Goal: Task Accomplishment & Management: Complete application form

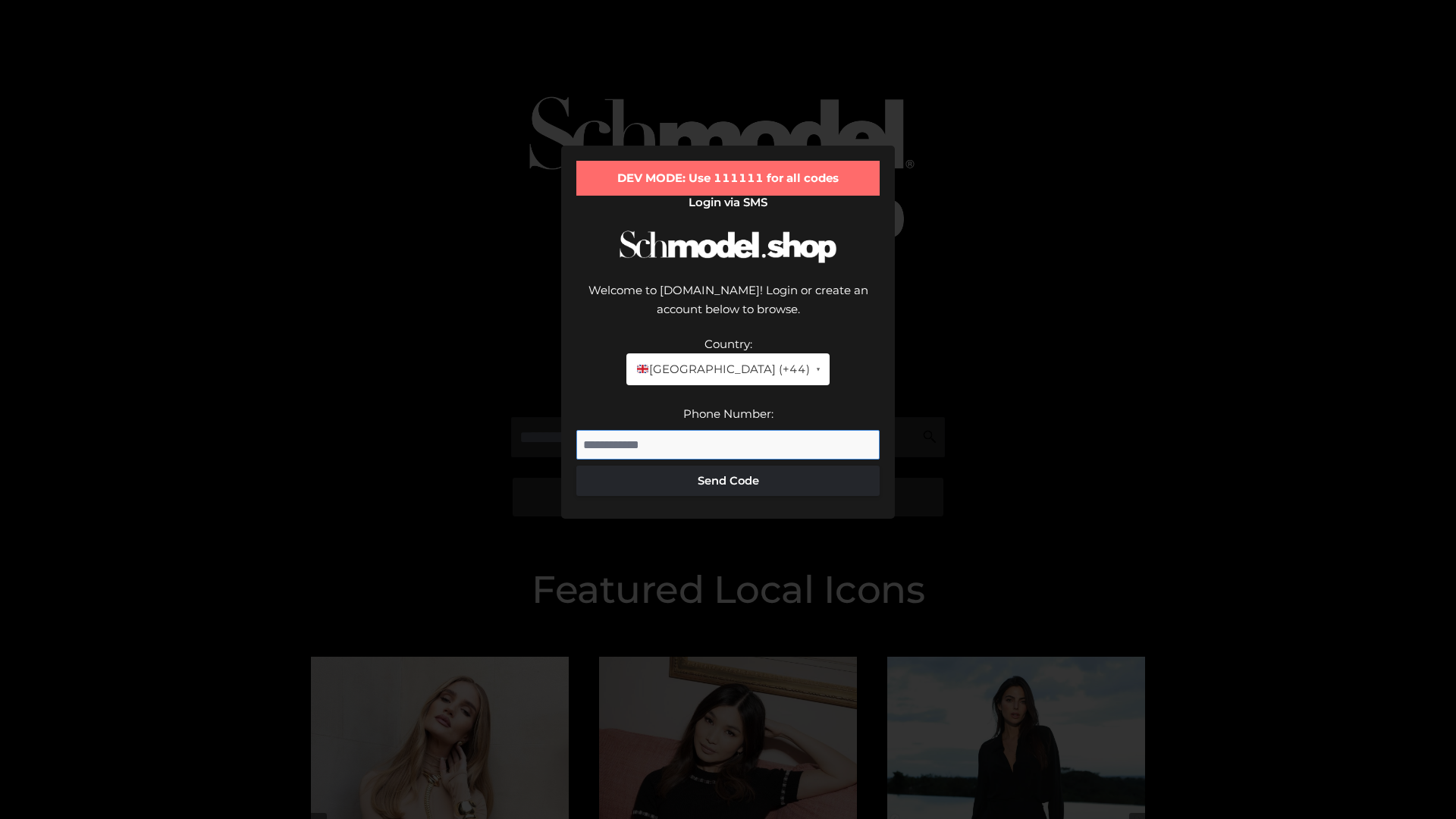
click at [728, 430] on input "Phone Number:" at bounding box center [728, 445] width 304 height 30
type input "**********"
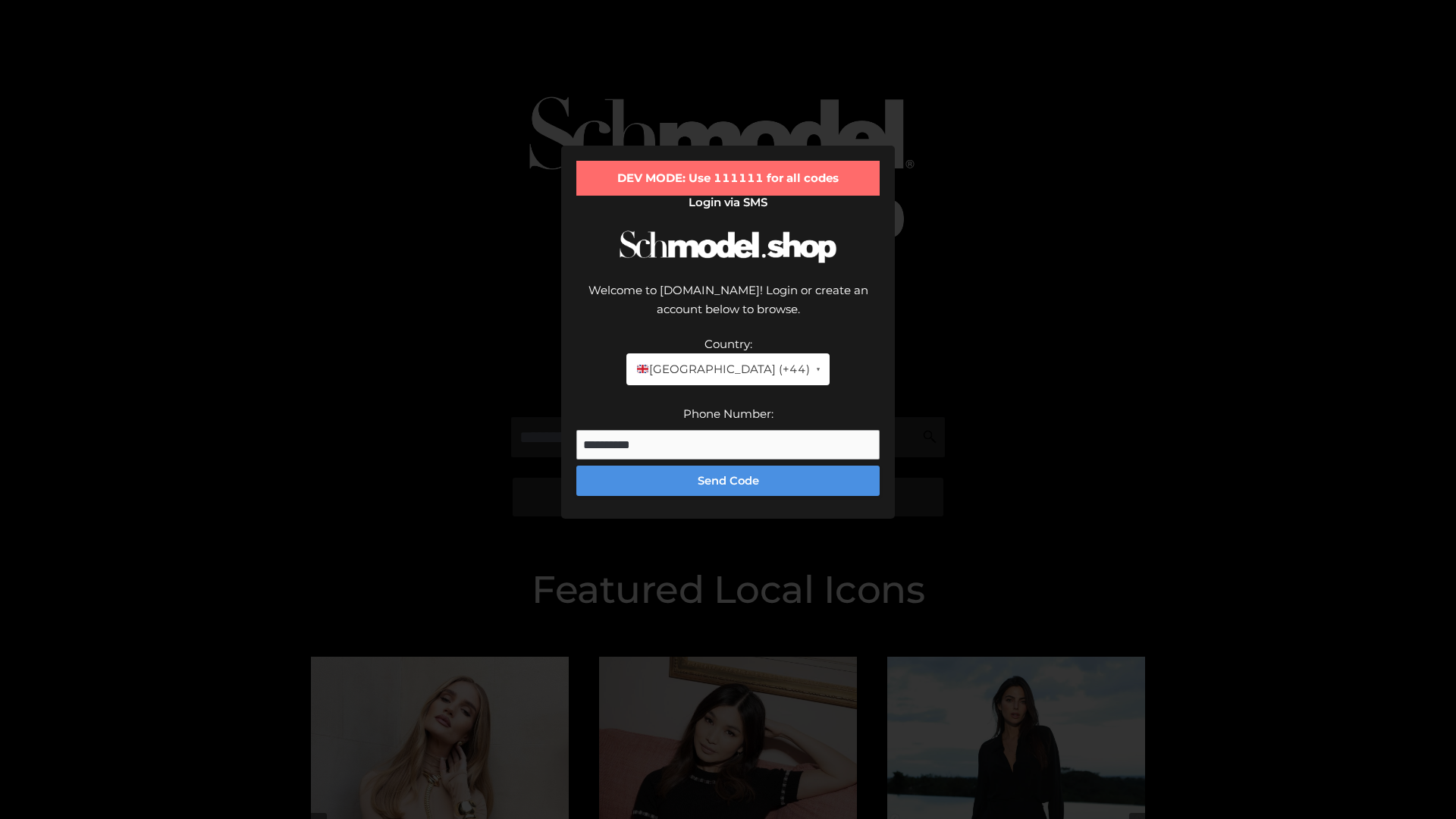
click at [728, 466] on button "Send Code" at bounding box center [728, 481] width 304 height 30
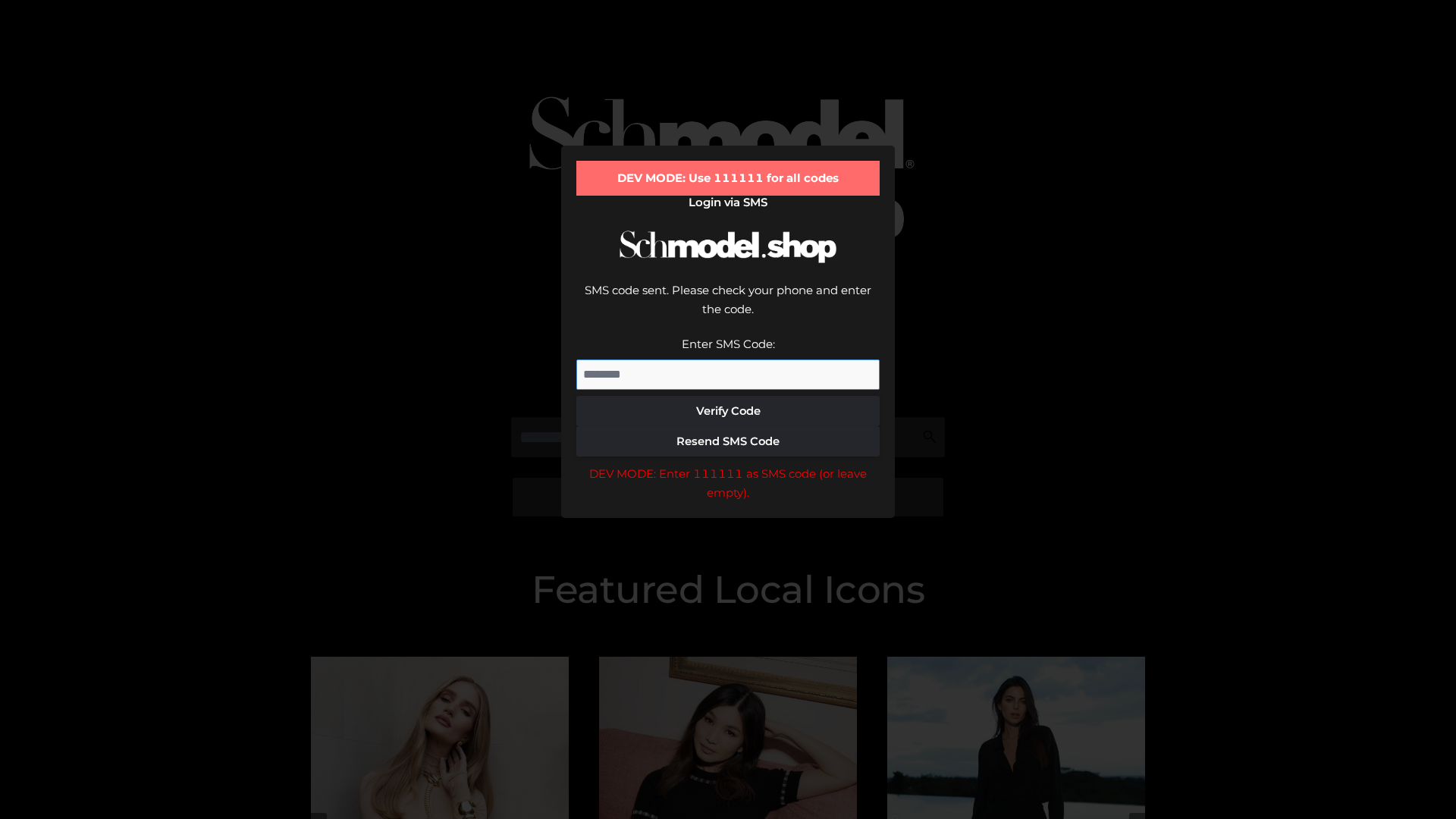
click at [728, 359] on input "Enter SMS Code:" at bounding box center [728, 374] width 304 height 30
type input "******"
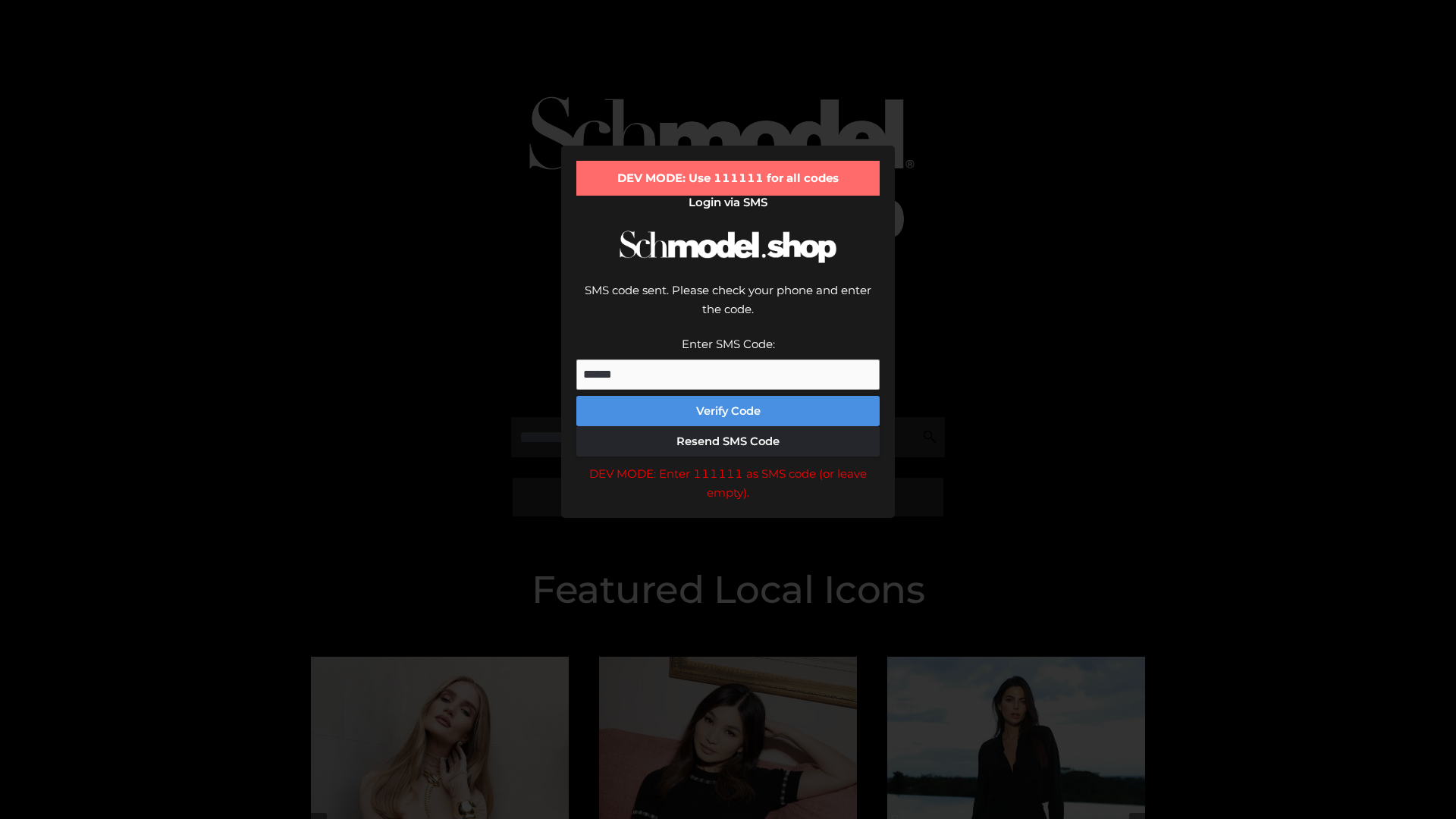
click at [728, 396] on button "Verify Code" at bounding box center [728, 412] width 304 height 30
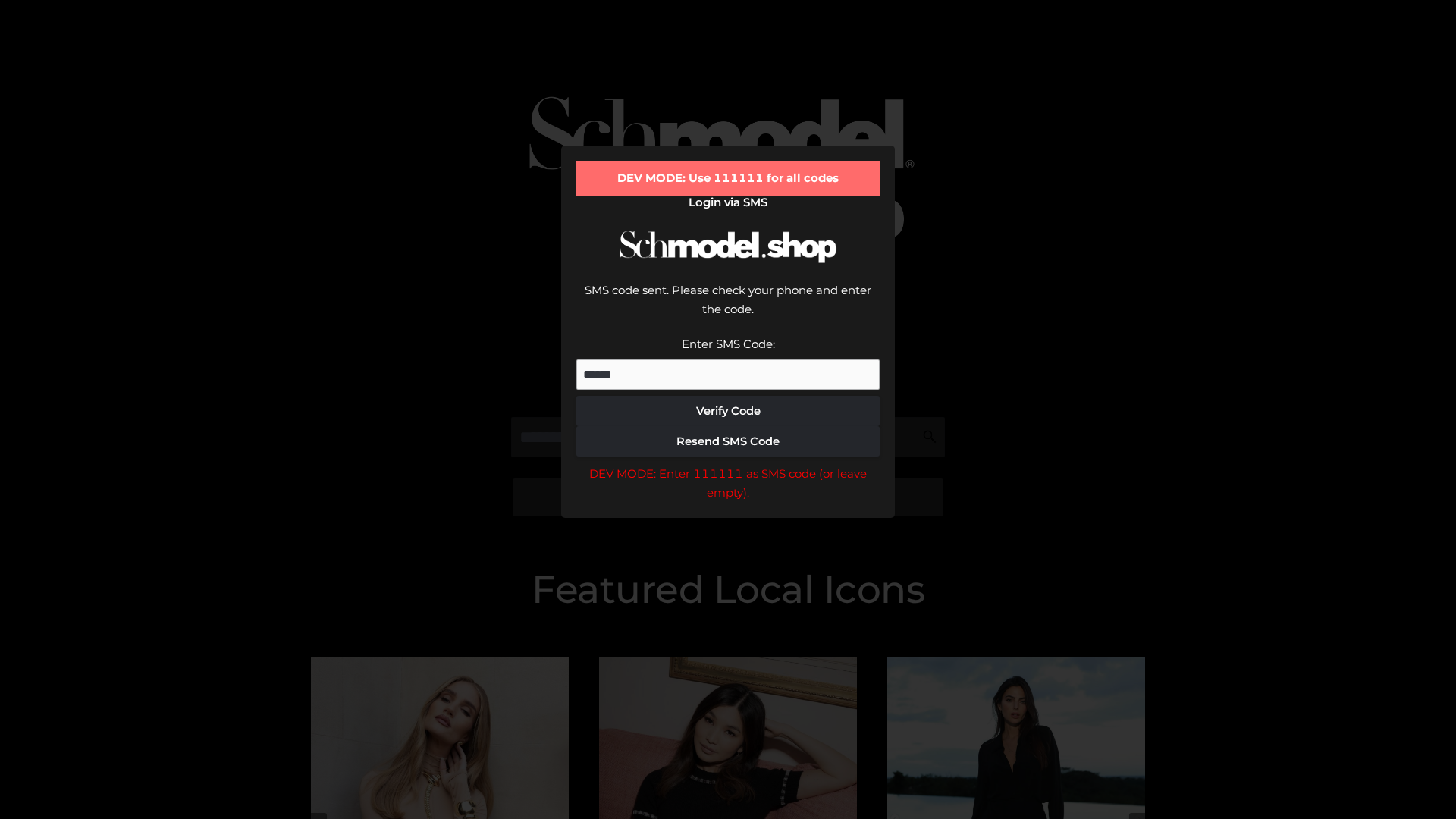
click at [728, 464] on div "DEV MODE: Enter 111111 as SMS code (or leave empty)." at bounding box center [728, 483] width 304 height 39
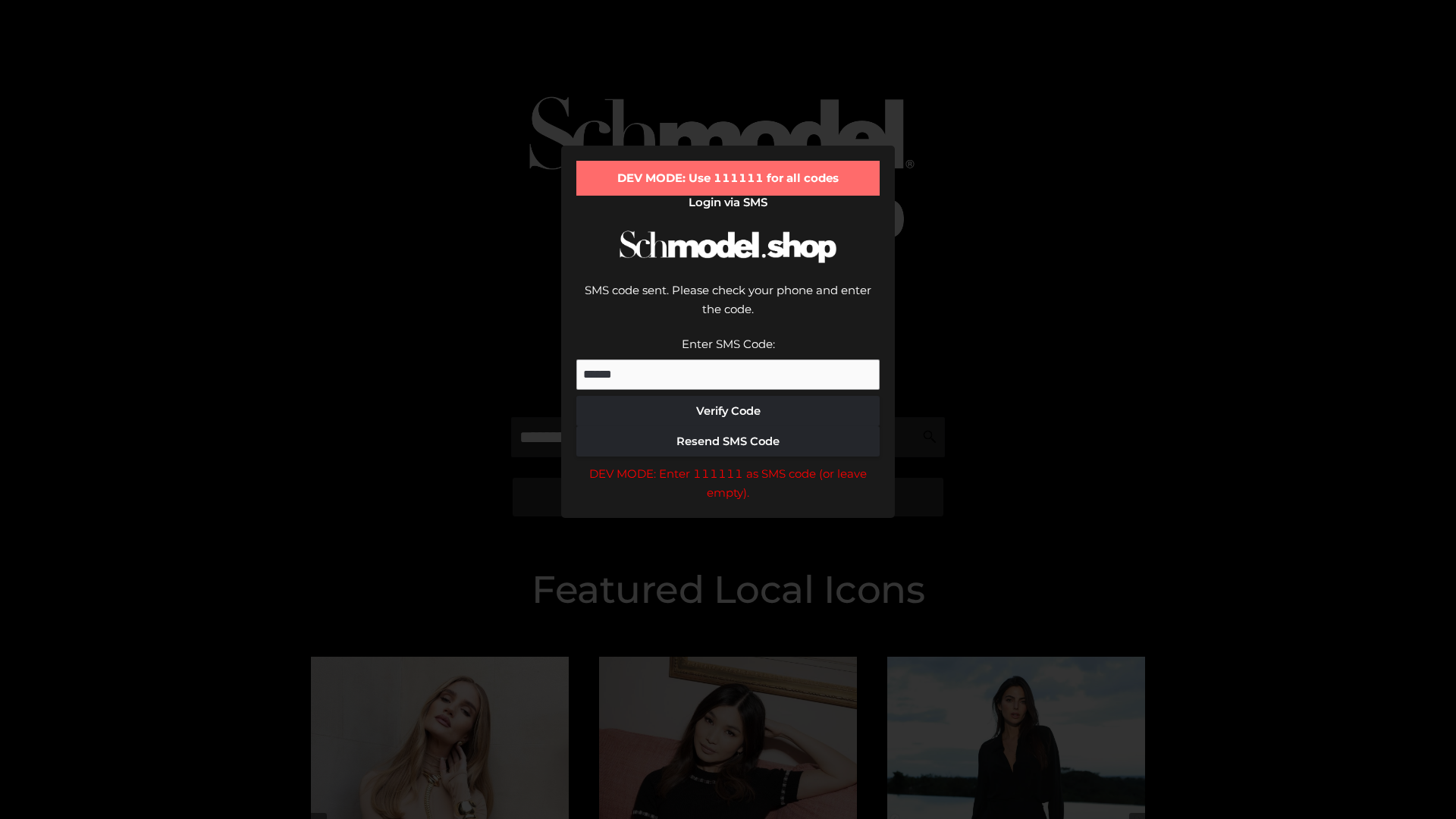
click at [728, 464] on div "DEV MODE: Enter 111111 as SMS code (or leave empty)." at bounding box center [728, 483] width 304 height 39
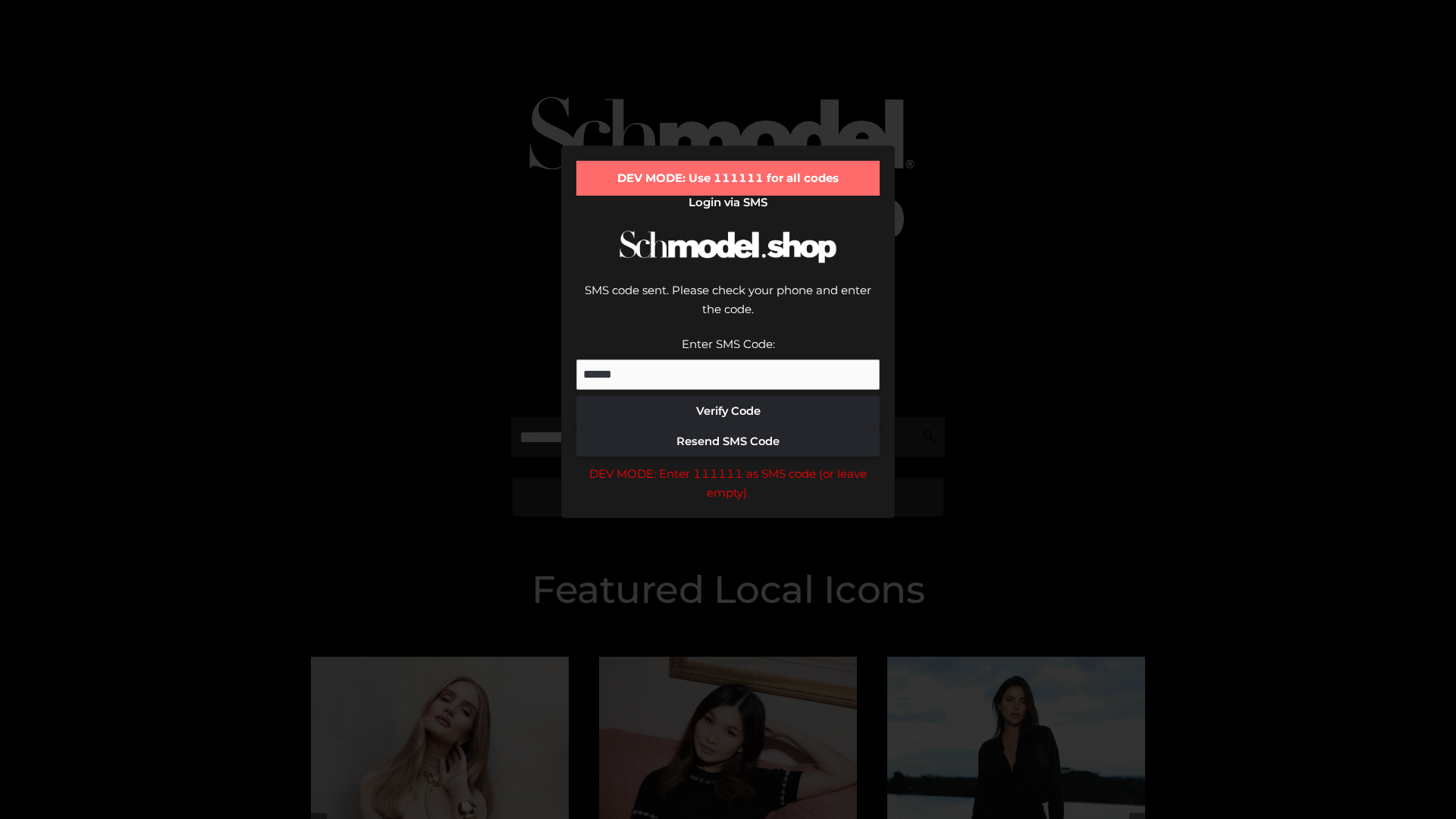
click at [728, 464] on div "DEV MODE: Enter 111111 as SMS code (or leave empty)." at bounding box center [728, 483] width 304 height 39
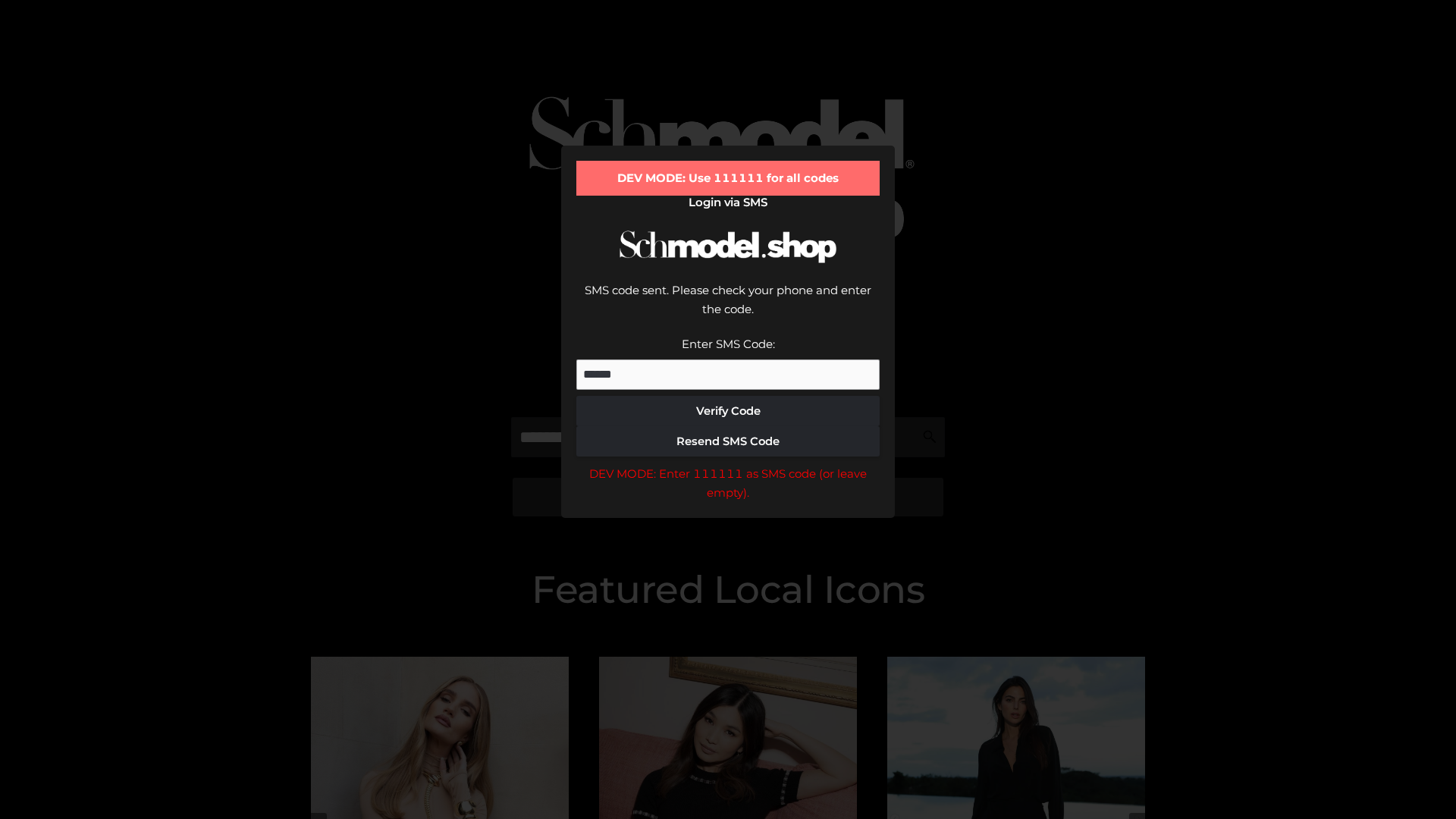
click at [728, 464] on div "DEV MODE: Enter 111111 as SMS code (or leave empty)." at bounding box center [728, 483] width 304 height 39
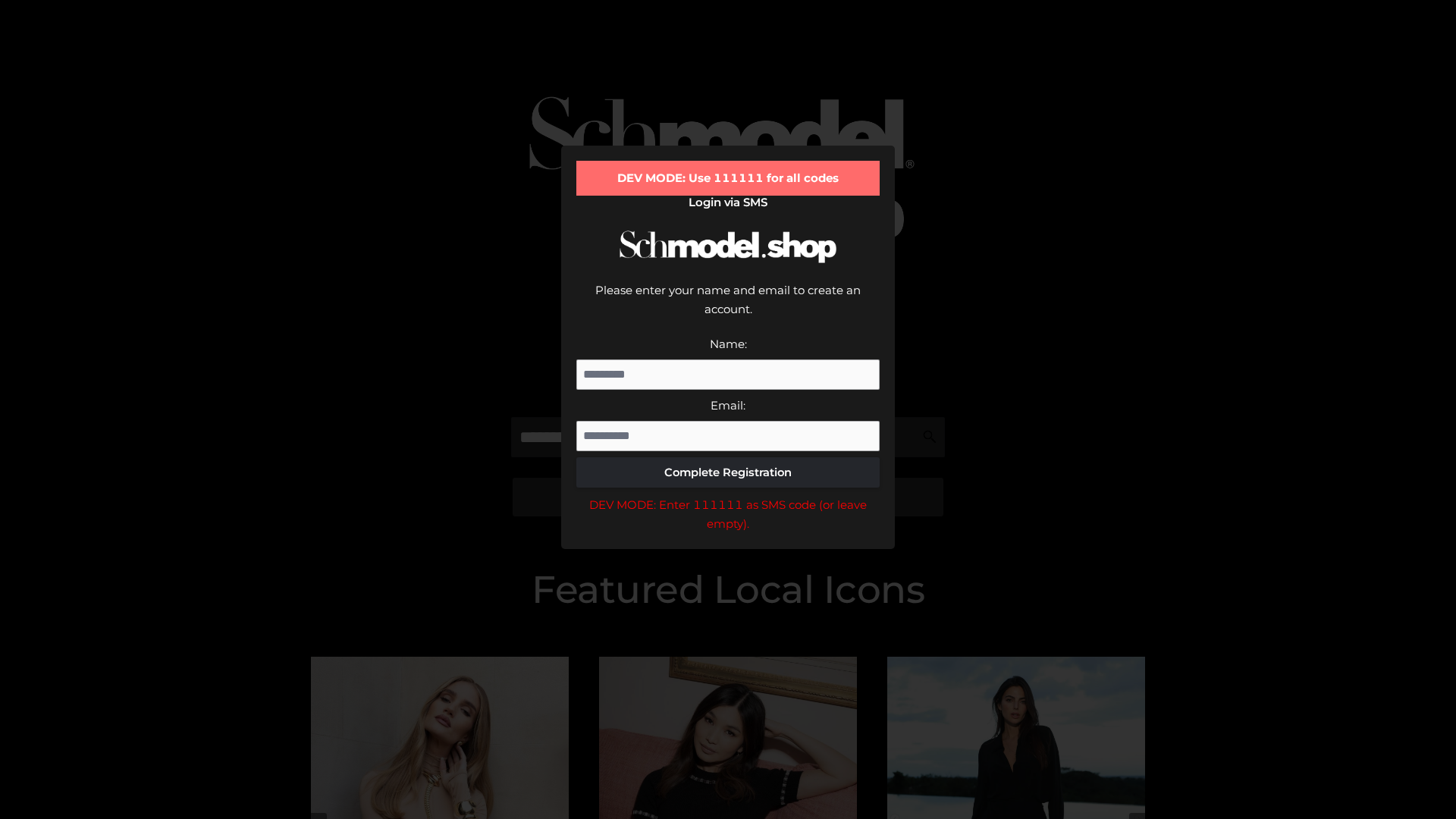
click at [728, 495] on div "DEV MODE: Enter 111111 as SMS code (or leave empty)." at bounding box center [728, 515] width 304 height 39
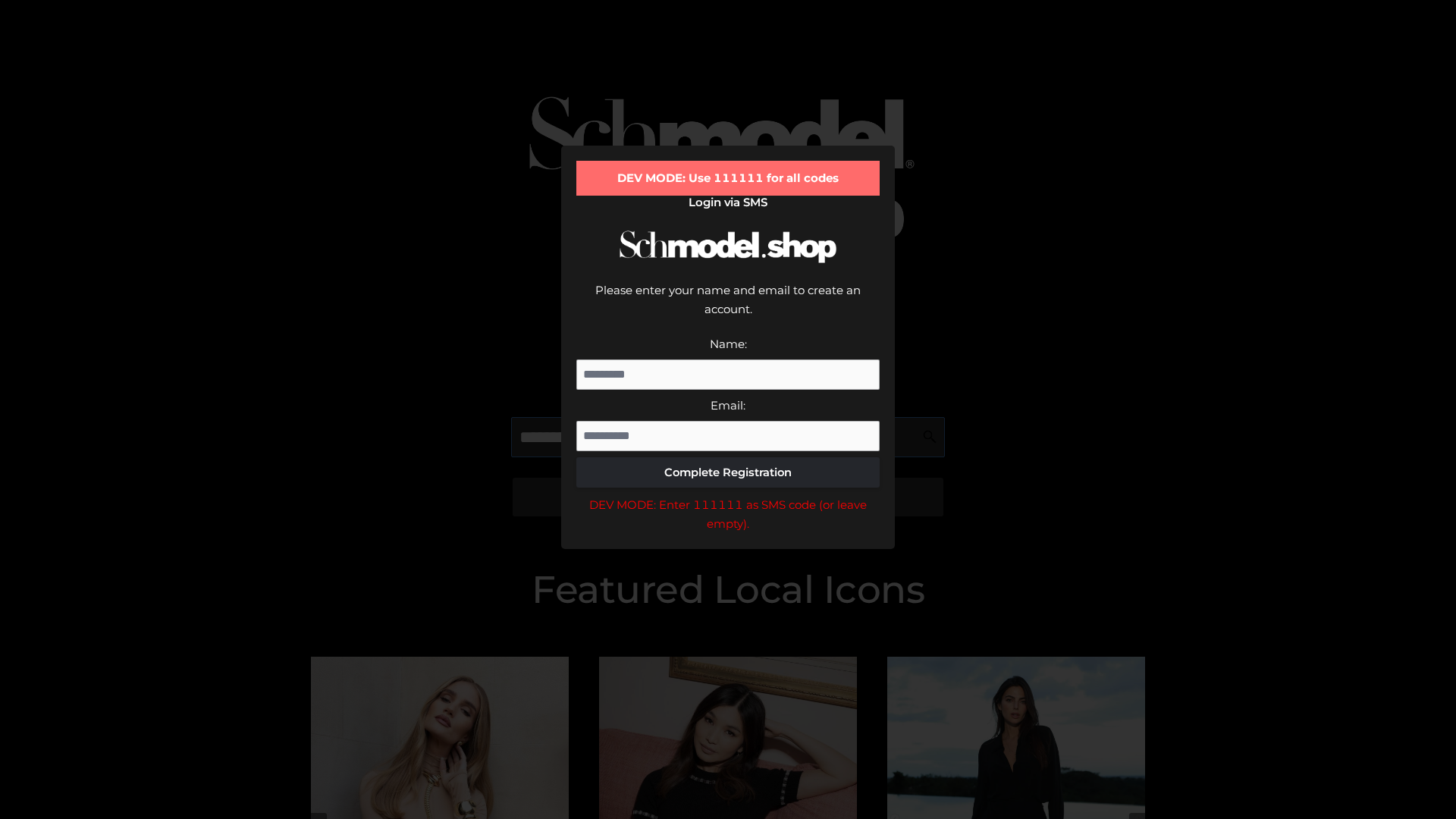
scroll to position [0, 23]
click at [728, 495] on div "DEV MODE: Enter 111111 as SMS code (or leave empty)." at bounding box center [728, 515] width 304 height 39
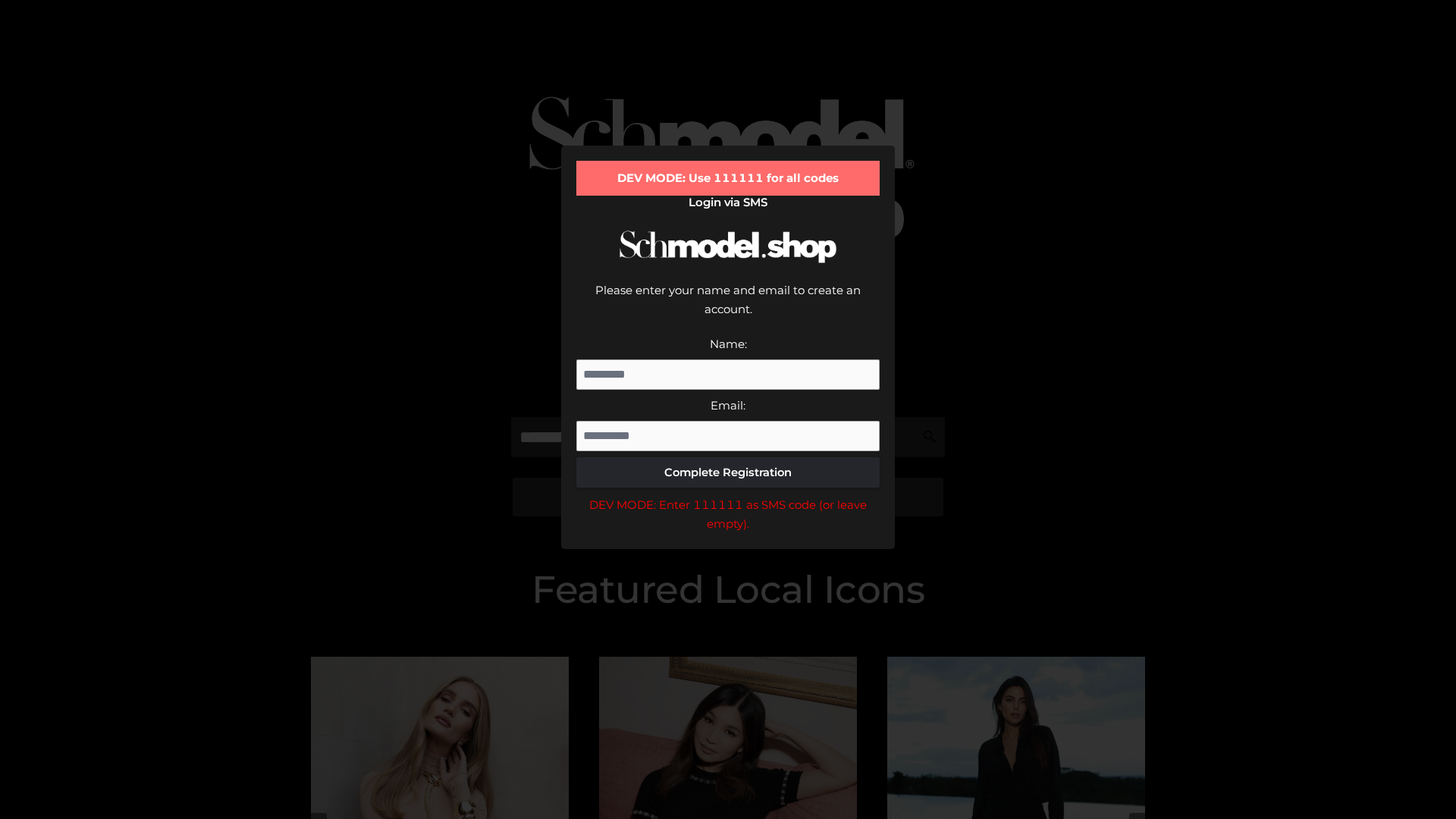
click at [728, 495] on div "DEV MODE: Enter 111111 as SMS code (or leave empty)." at bounding box center [728, 515] width 304 height 39
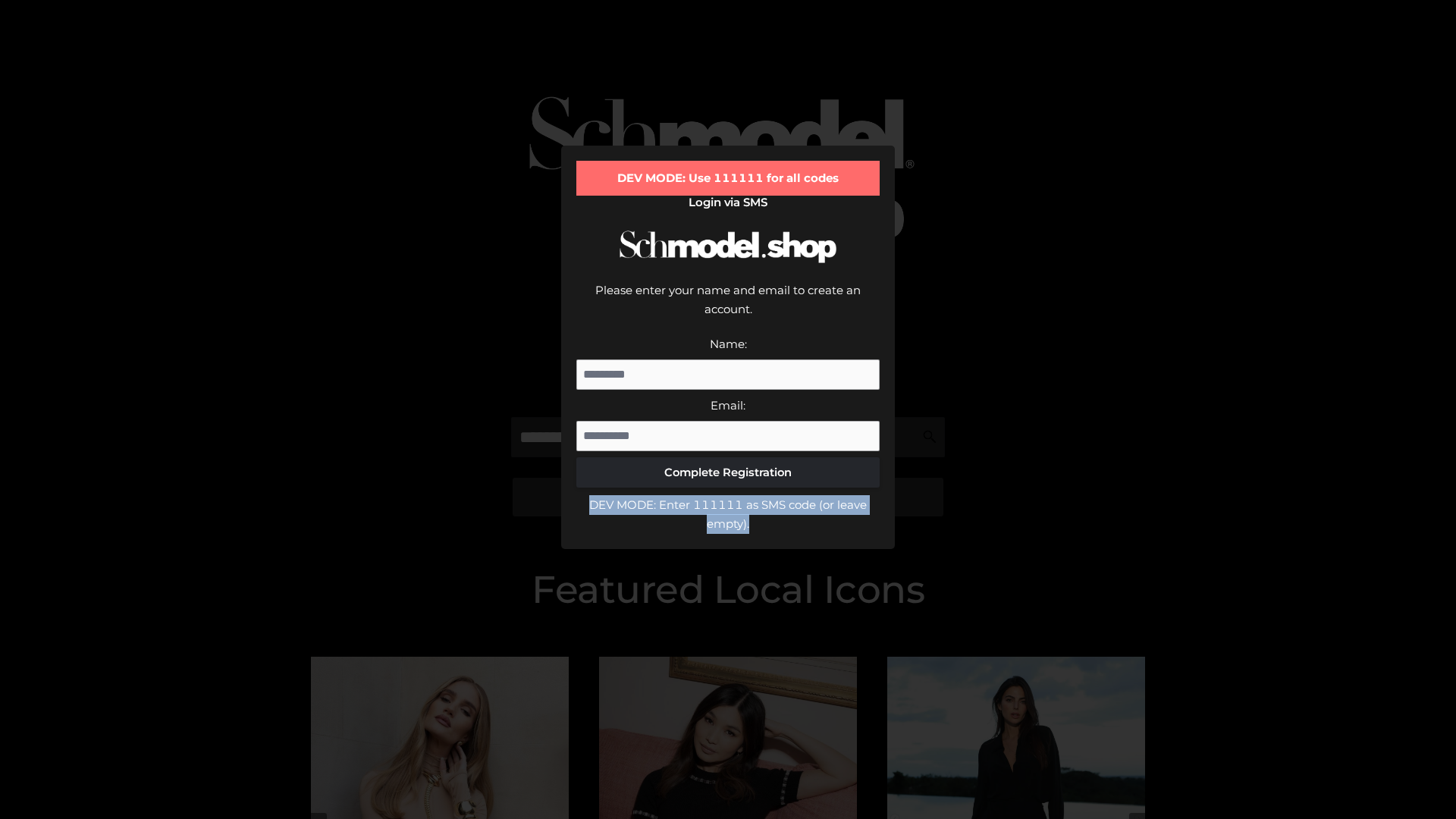
scroll to position [0, 0]
type input "**********"
